Goal: Check status: Check status

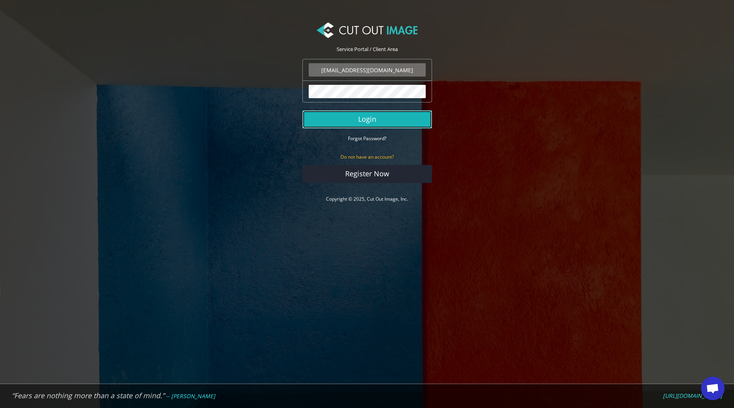
click at [370, 121] on button "Login" at bounding box center [367, 119] width 130 height 18
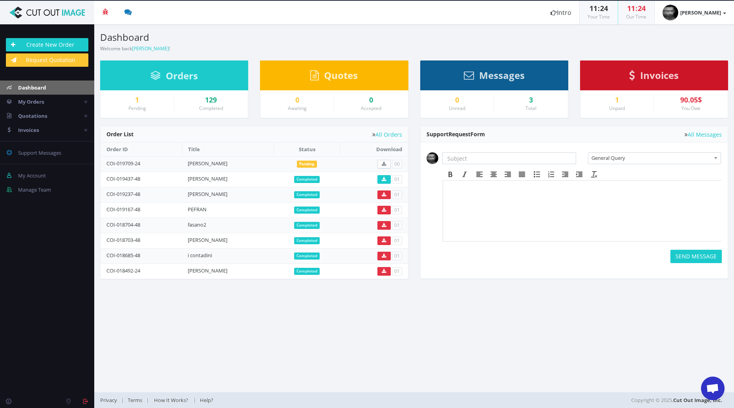
click at [137, 101] on div "1" at bounding box center [137, 100] width 62 height 8
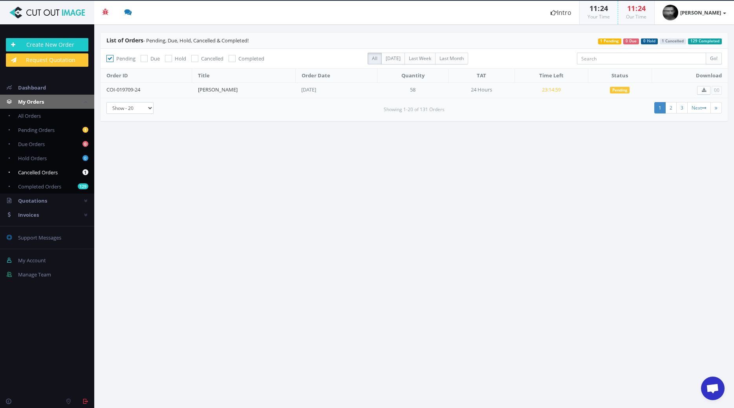
click at [69, 171] on link "1 Cancelled Orders" at bounding box center [47, 172] width 94 height 14
checkbox input "false"
checkbox input "true"
click at [64, 128] on link "1 Pending Orders" at bounding box center [47, 130] width 94 height 14
checkbox input "true"
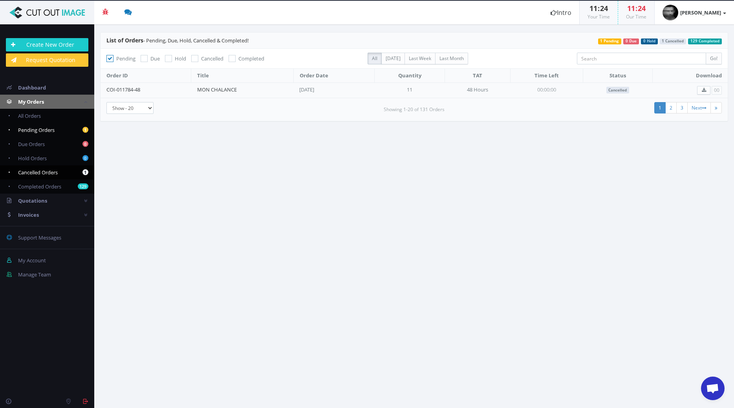
checkbox input "false"
click at [217, 88] on link "[PERSON_NAME]" at bounding box center [218, 89] width 40 height 7
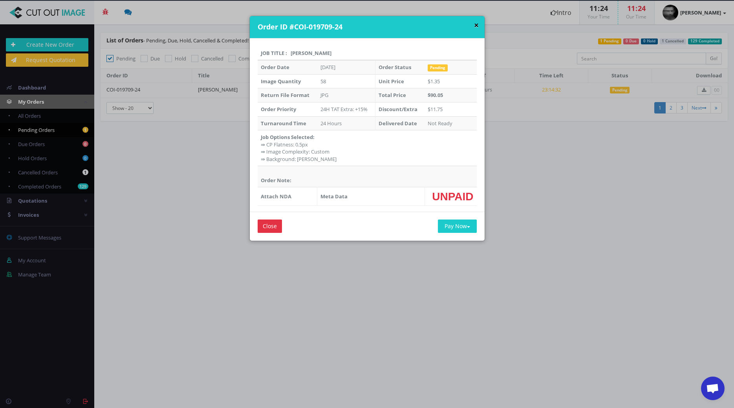
click at [475, 24] on div "× Order ID #COI-019709-24" at bounding box center [367, 27] width 235 height 22
click at [475, 23] on button "×" at bounding box center [476, 25] width 5 height 8
